Goal: Navigation & Orientation: Find specific page/section

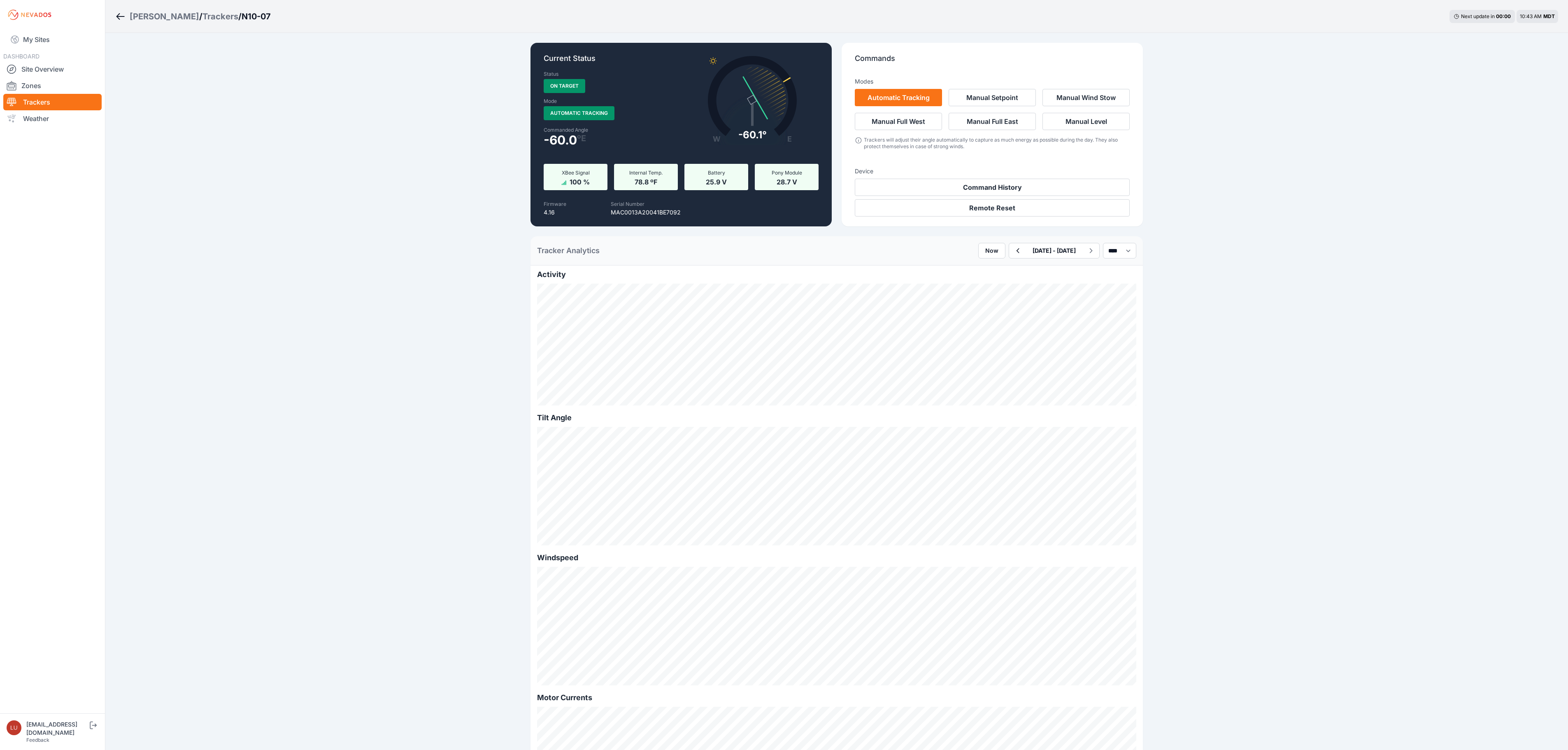
select select "******"
click at [39, 39] on link "My Sites" at bounding box center [52, 39] width 98 height 20
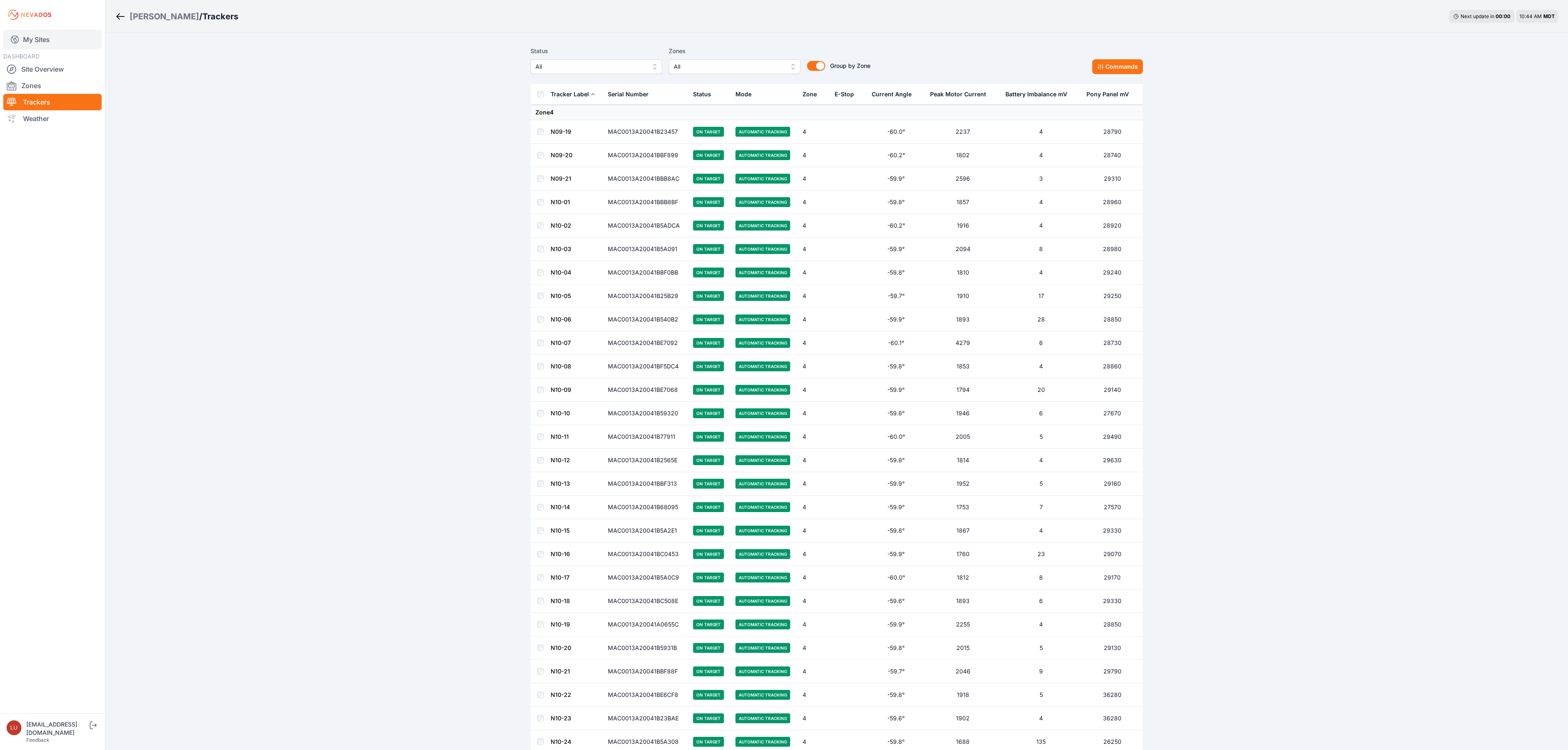
click at [41, 37] on link "My Sites" at bounding box center [52, 39] width 98 height 20
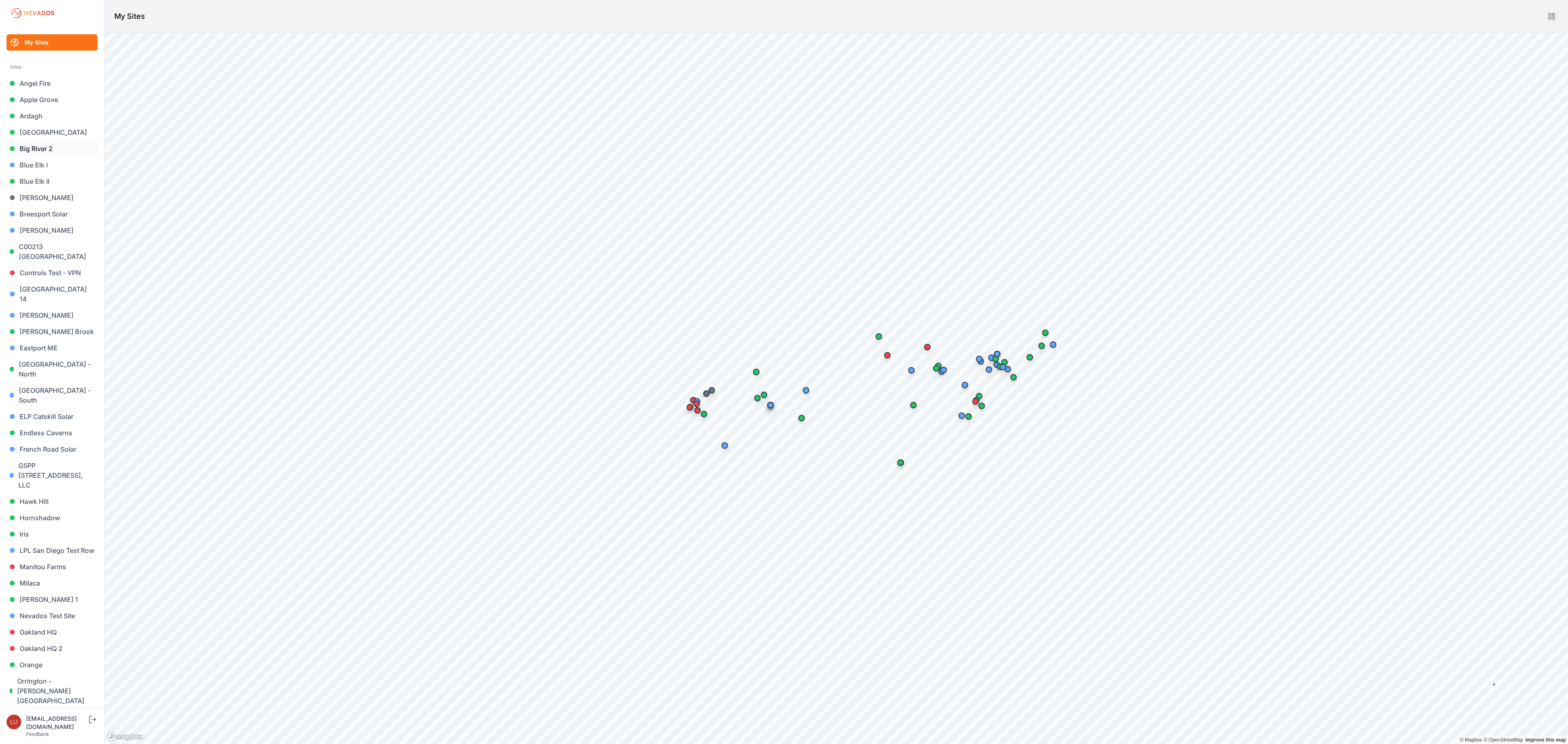
click at [50, 149] on link "Big River 2" at bounding box center [52, 149] width 91 height 16
